Goal: Information Seeking & Learning: Learn about a topic

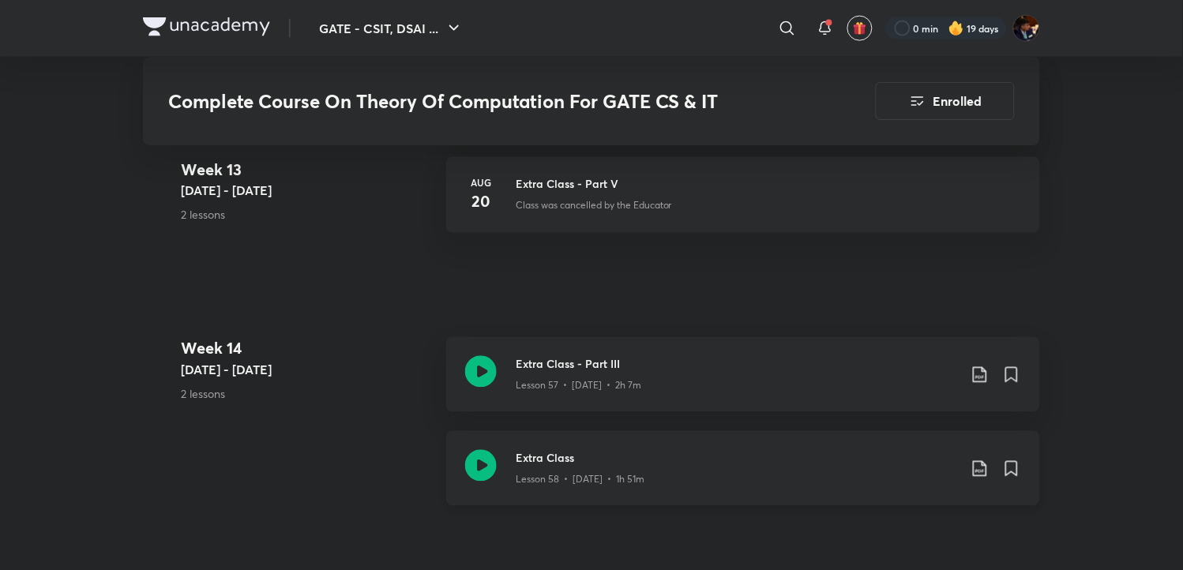
scroll to position [7105, 0]
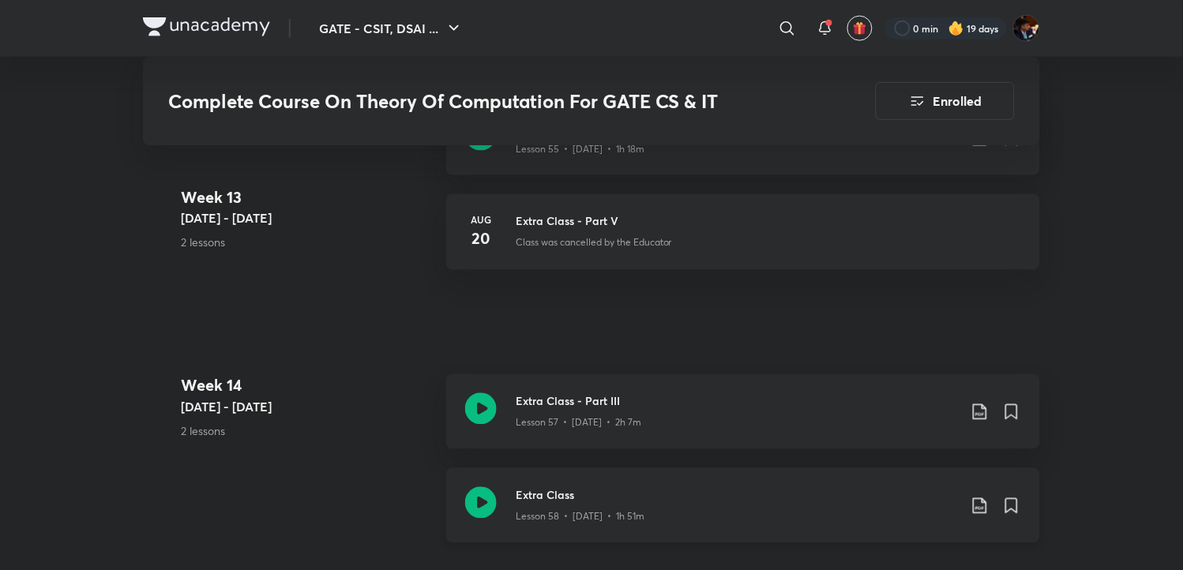
click at [490, 487] on icon at bounding box center [481, 503] width 32 height 32
click at [472, 403] on icon at bounding box center [481, 409] width 32 height 32
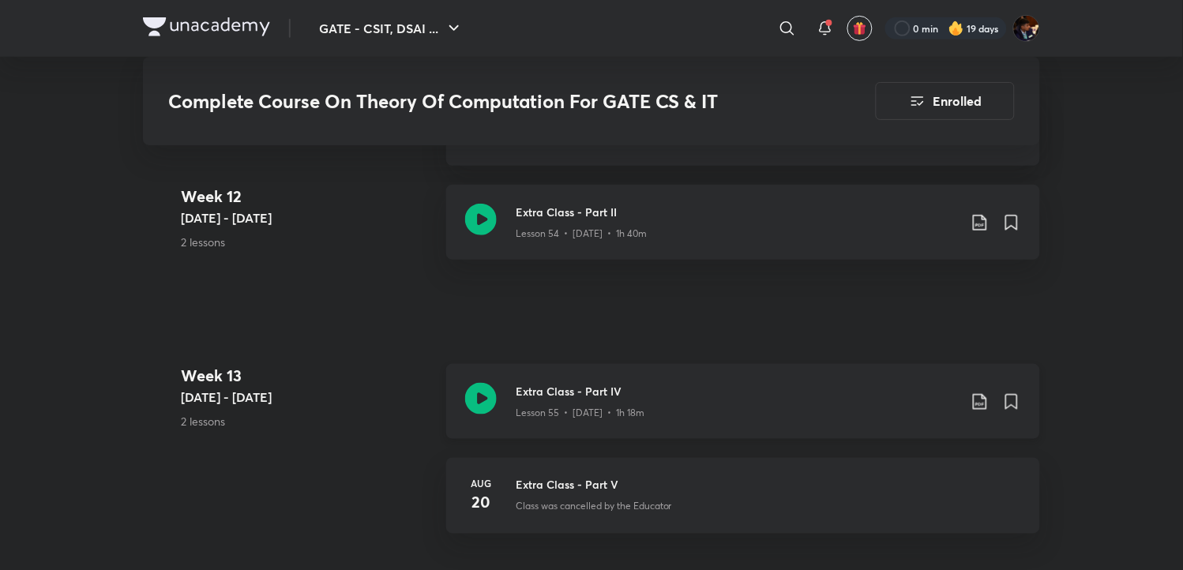
scroll to position [6578, 0]
